Goal: Use online tool/utility: Utilize a website feature to perform a specific function

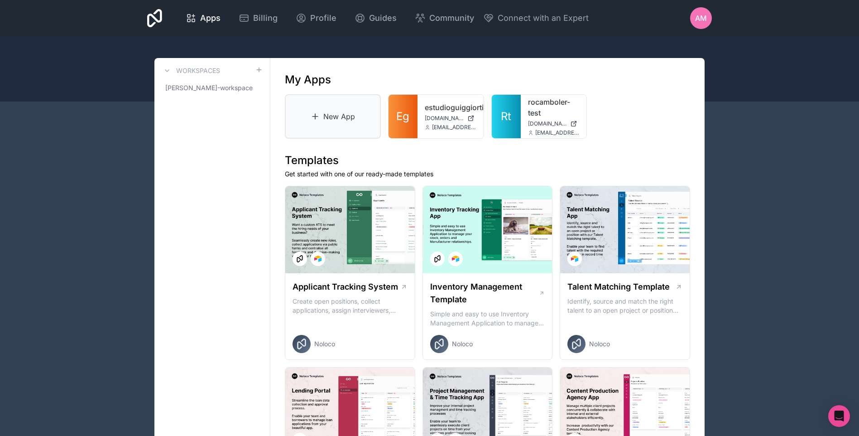
click at [341, 125] on link "New App" at bounding box center [333, 116] width 96 height 44
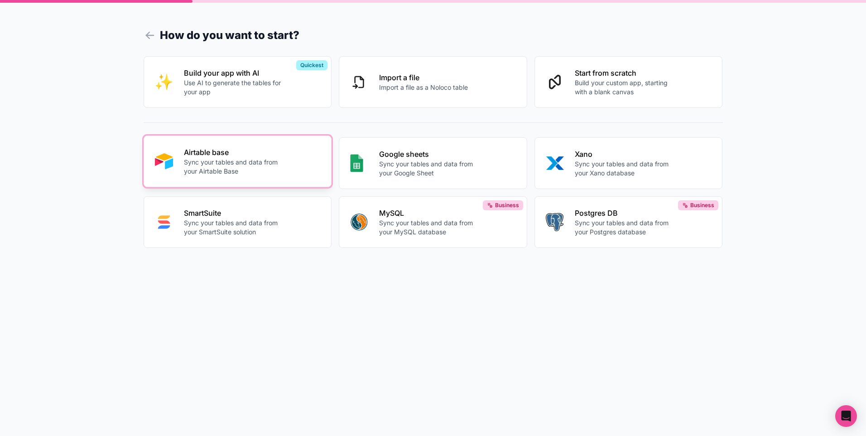
click at [240, 156] on p "Airtable base" at bounding box center [234, 152] width 101 height 11
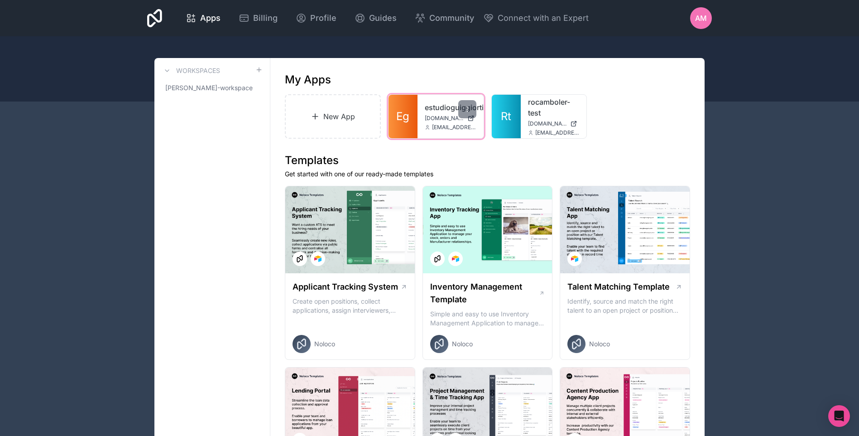
click at [450, 105] on link "estudioguiggiortiz" at bounding box center [451, 107] width 52 height 11
click at [437, 102] on link "estudioguiggiortiz" at bounding box center [451, 107] width 52 height 11
